Goal: Navigation & Orientation: Find specific page/section

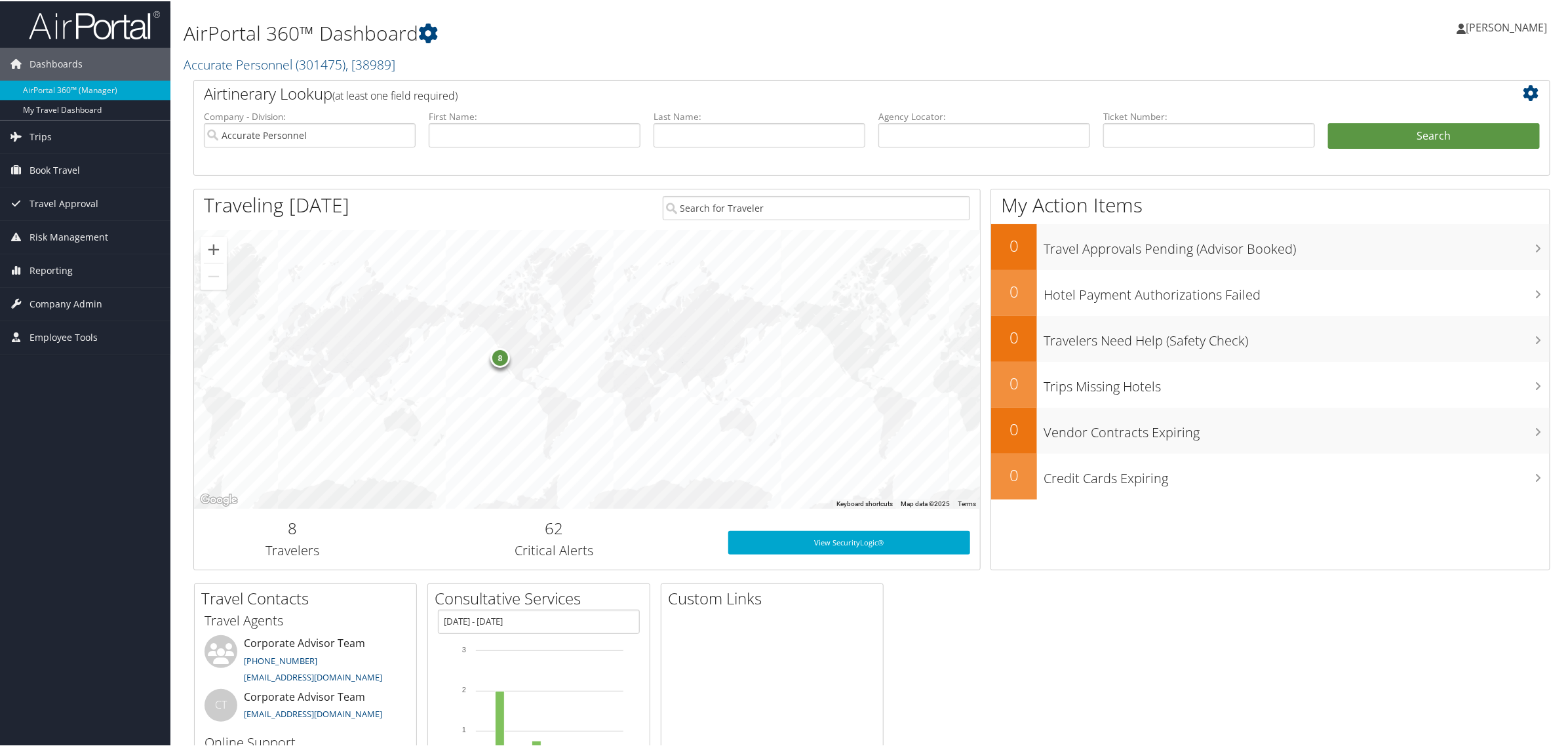
click at [1496, 29] on span "[PERSON_NAME]" at bounding box center [1506, 25] width 81 height 14
click at [1447, 109] on link "View Travel Profile" at bounding box center [1472, 116] width 146 height 22
